Goal: Find specific page/section: Find specific page/section

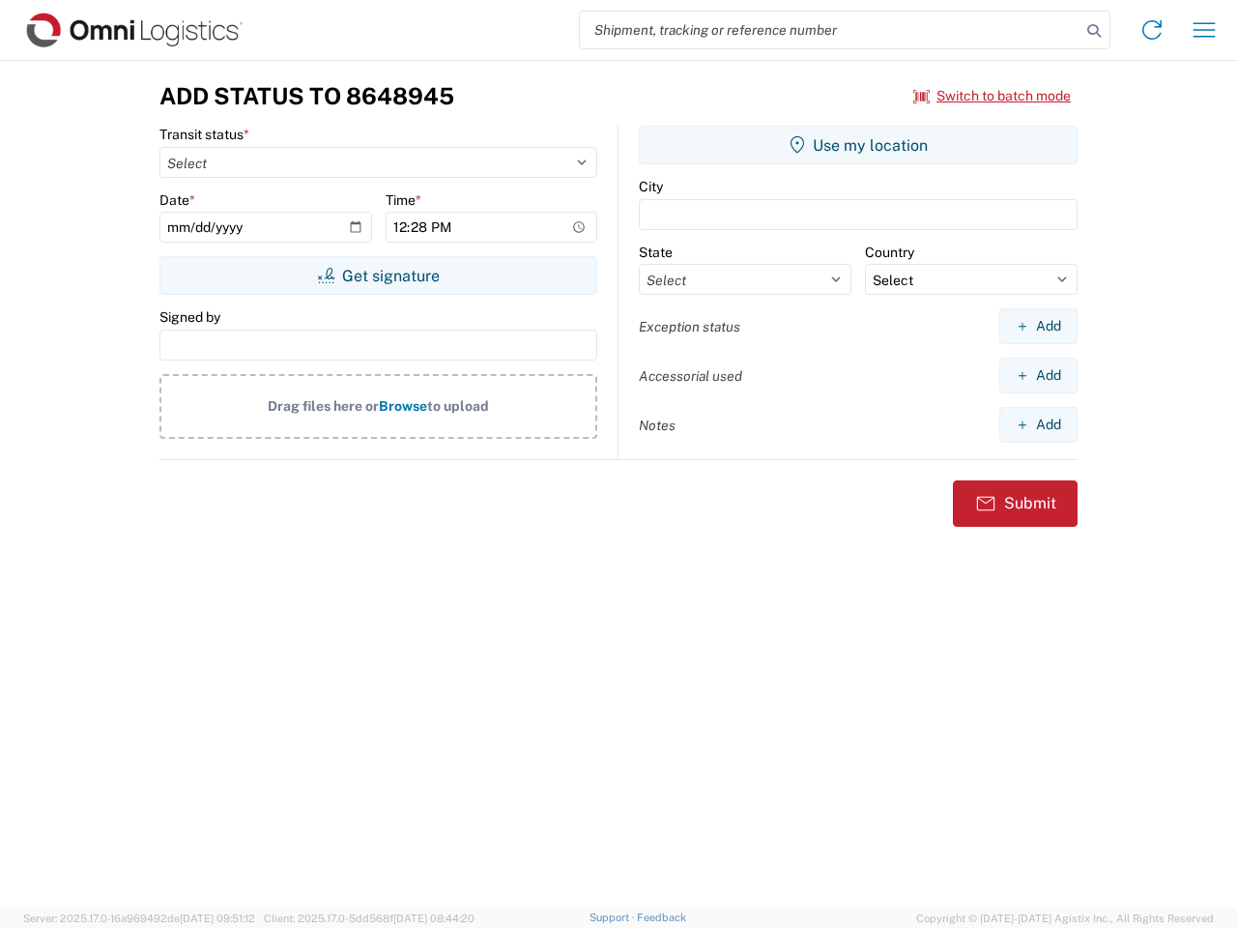
click at [830, 30] on input "search" at bounding box center [830, 30] width 501 height 37
click at [1094, 31] on icon at bounding box center [1093, 30] width 27 height 27
click at [1152, 30] on icon at bounding box center [1151, 29] width 31 height 31
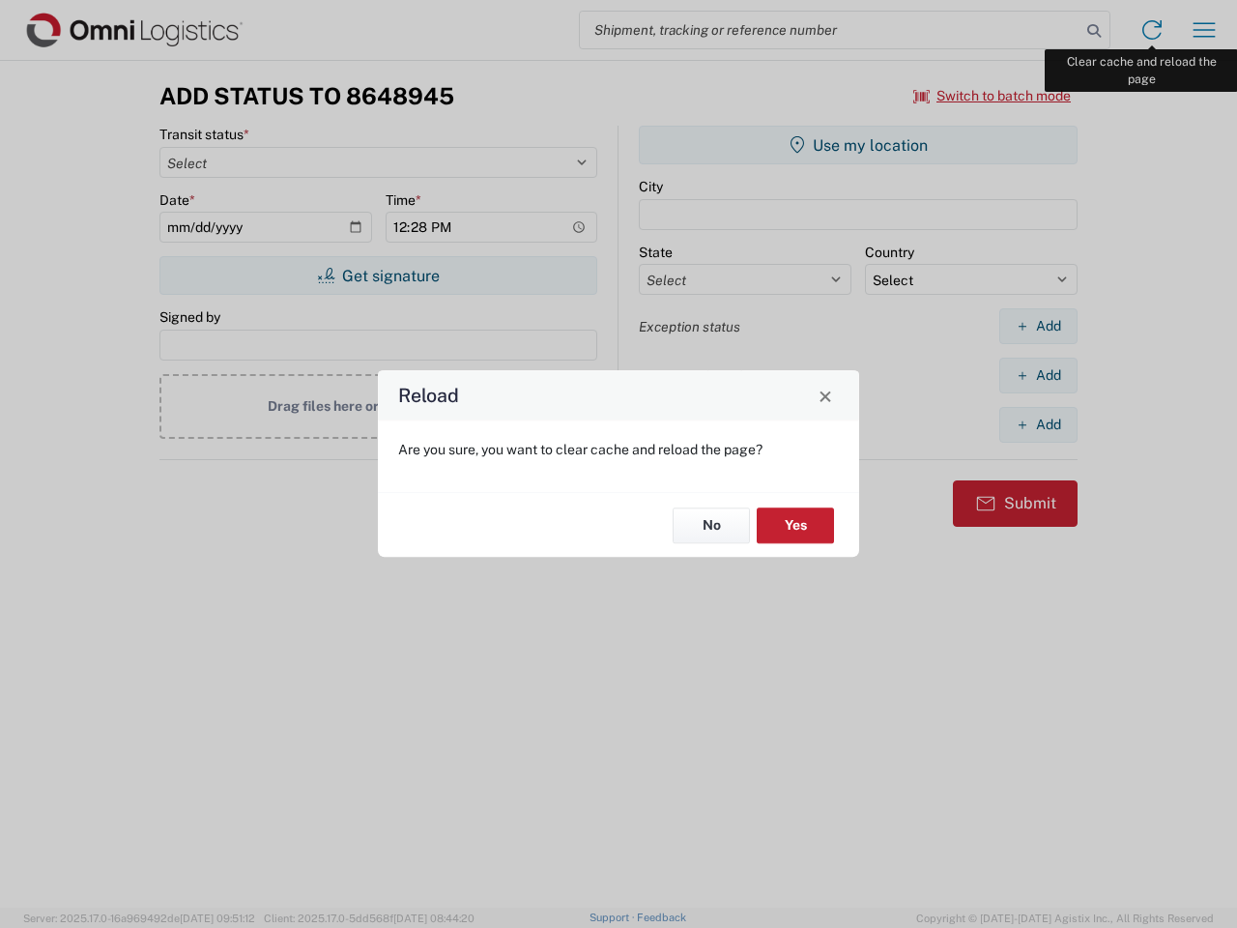
click at [1204, 30] on div "Reload Are you sure, you want to clear cache and reload the page? No Yes" at bounding box center [618, 464] width 1237 height 928
click at [992, 96] on div "Reload Are you sure, you want to clear cache and reload the page? No Yes" at bounding box center [618, 464] width 1237 height 928
click at [378, 275] on div "Reload Are you sure, you want to clear cache and reload the page? No Yes" at bounding box center [618, 464] width 1237 height 928
click at [858, 145] on div "Reload Are you sure, you want to clear cache and reload the page? No Yes" at bounding box center [618, 464] width 1237 height 928
click at [1038, 326] on div "Reload Are you sure, you want to clear cache and reload the page? No Yes" at bounding box center [618, 464] width 1237 height 928
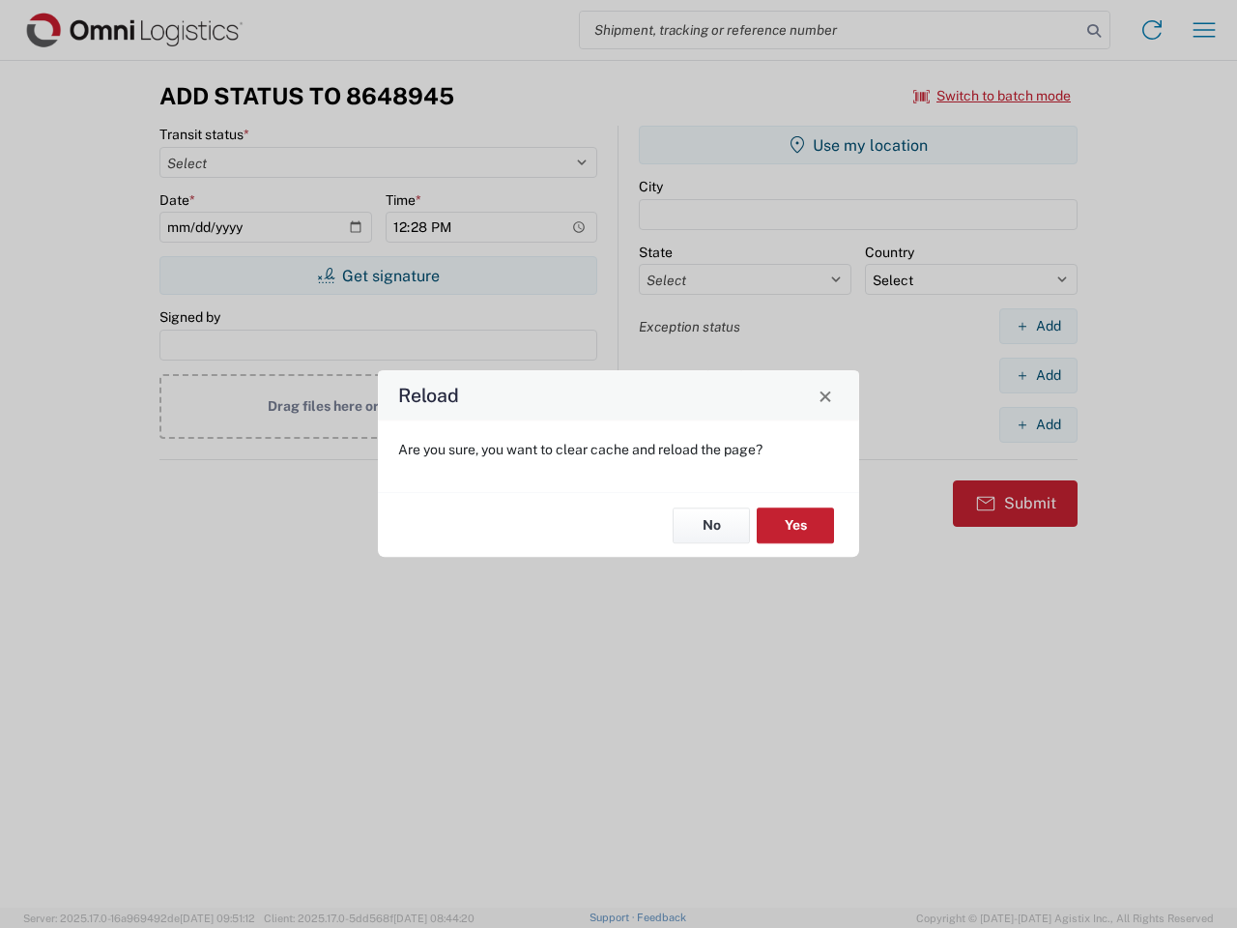
click at [1038, 375] on div "Reload Are you sure, you want to clear cache and reload the page? No Yes" at bounding box center [618, 464] width 1237 height 928
click at [1038, 424] on div "Reload Are you sure, you want to clear cache and reload the page? No Yes" at bounding box center [618, 464] width 1237 height 928
